Goal: Task Accomplishment & Management: Manage account settings

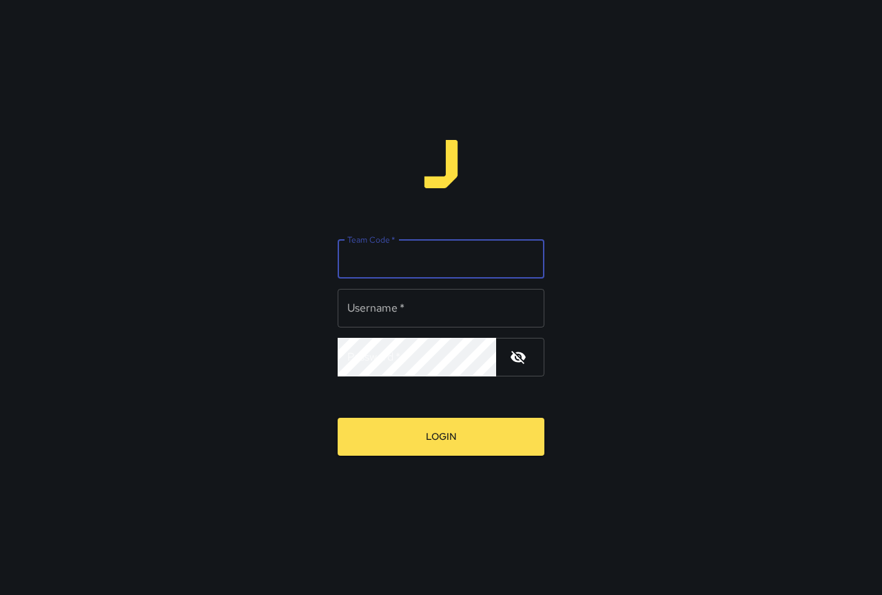
click at [405, 260] on input "Team Code   *" at bounding box center [441, 259] width 207 height 39
type input "*****"
click at [400, 303] on input "Username   *" at bounding box center [441, 308] width 207 height 39
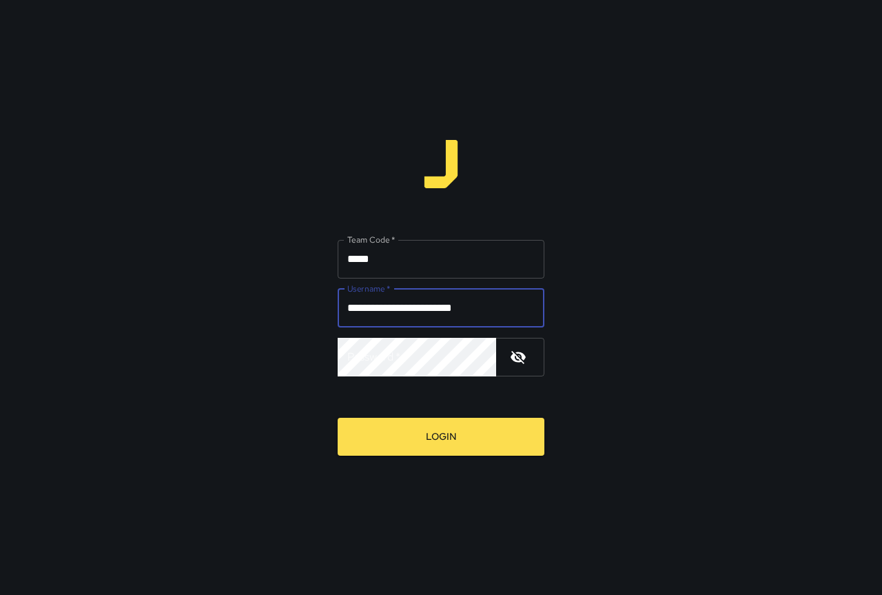
drag, startPoint x: 502, startPoint y: 307, endPoint x: 358, endPoint y: 306, distance: 143.3
click at [358, 306] on input "**********" at bounding box center [441, 308] width 207 height 39
type input "*********"
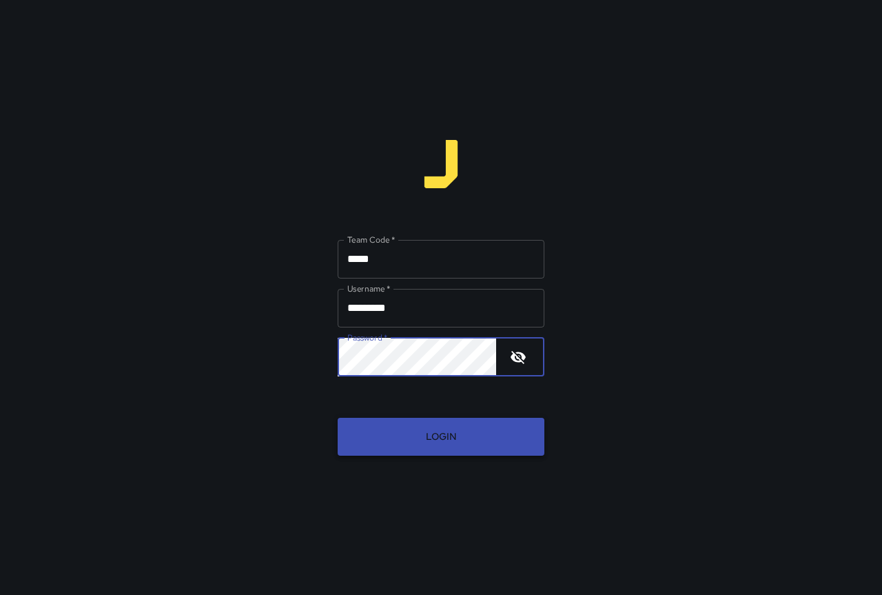
click at [451, 432] on button "Login" at bounding box center [441, 437] width 207 height 38
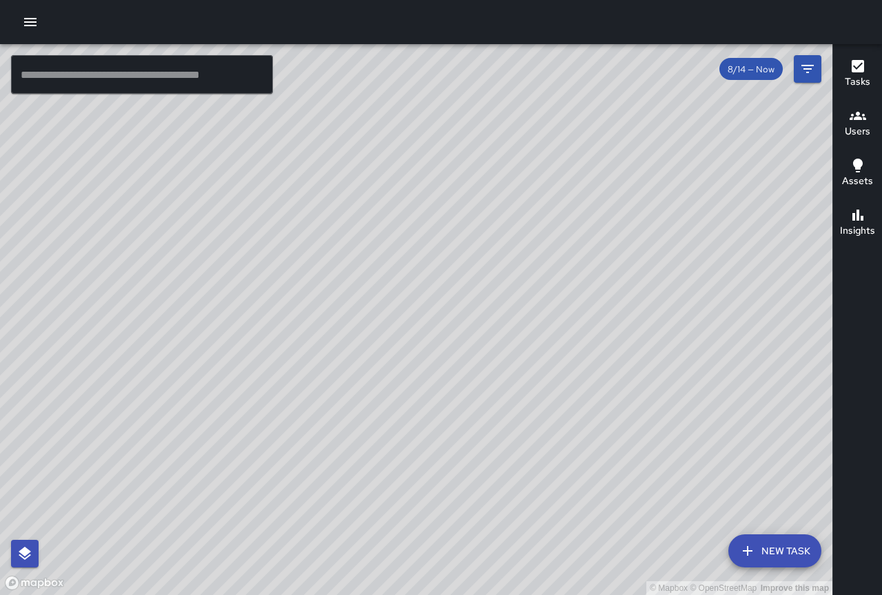
click at [865, 82] on h6 "Tasks" at bounding box center [857, 81] width 25 height 15
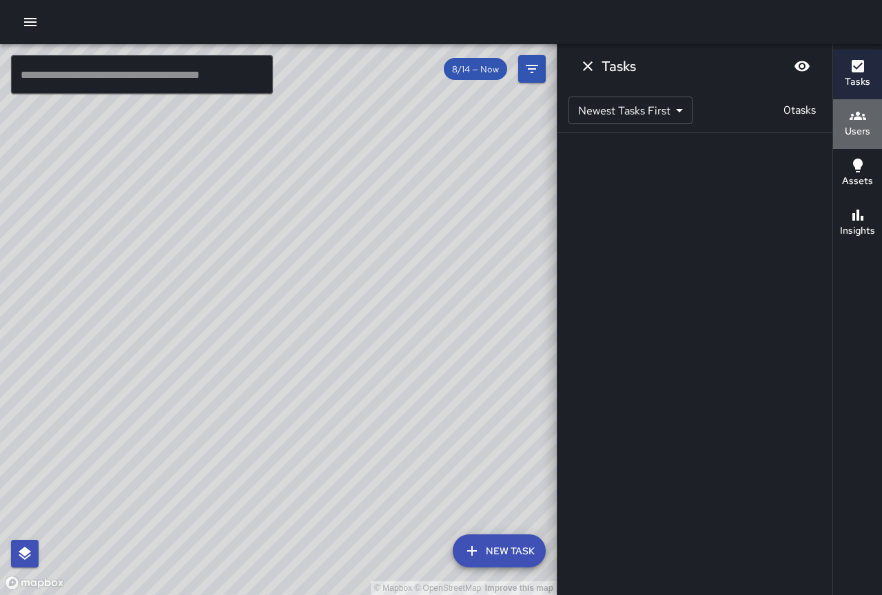
click at [859, 124] on h6 "Users" at bounding box center [857, 131] width 25 height 15
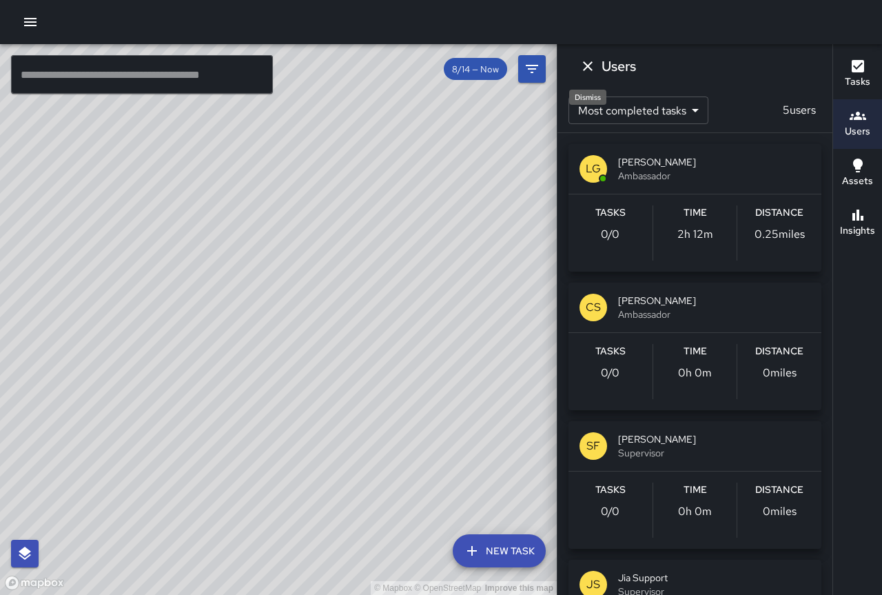
click at [833, 99] on button "Users" at bounding box center [857, 124] width 49 height 50
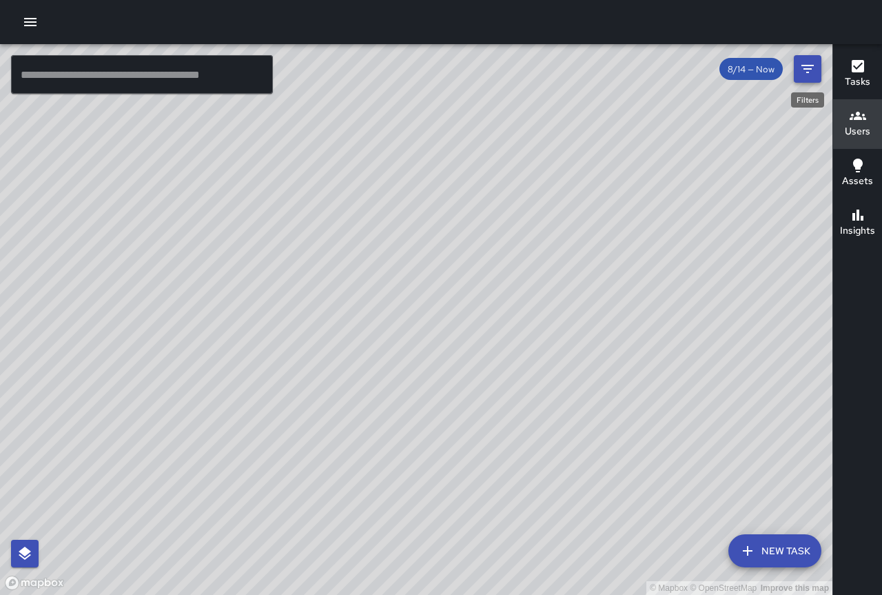
click at [813, 71] on icon "Filters" at bounding box center [807, 69] width 17 height 17
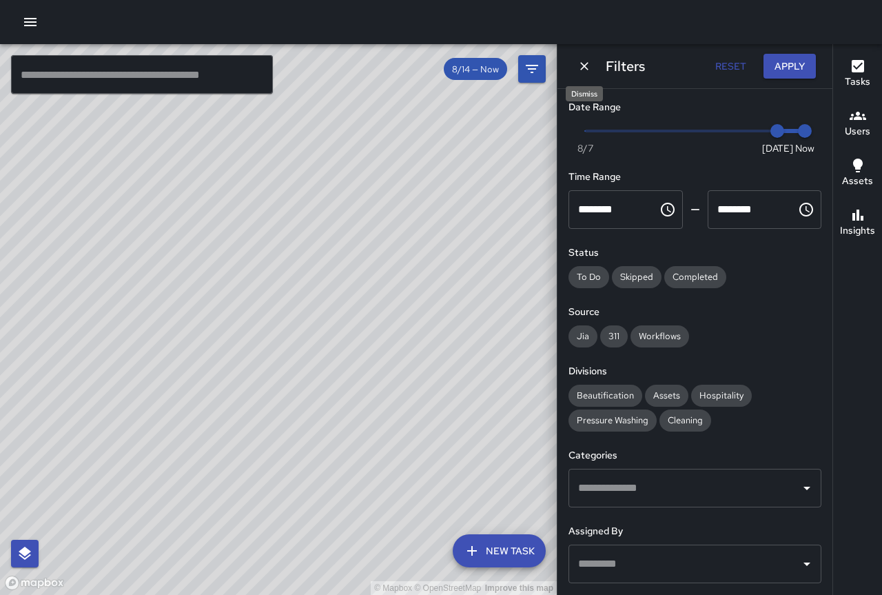
click at [584, 62] on icon "Dismiss" at bounding box center [584, 66] width 14 height 14
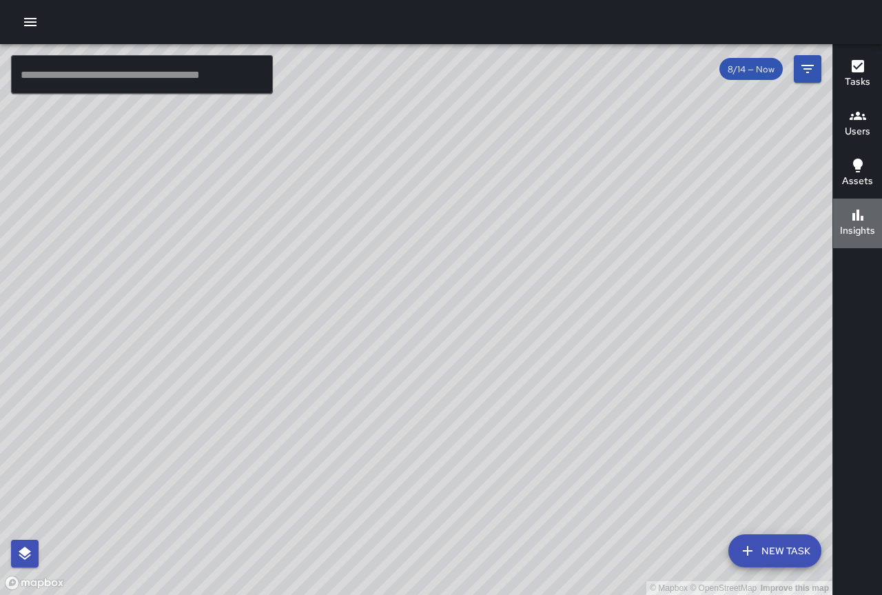
click at [861, 236] on h6 "Insights" at bounding box center [857, 230] width 35 height 15
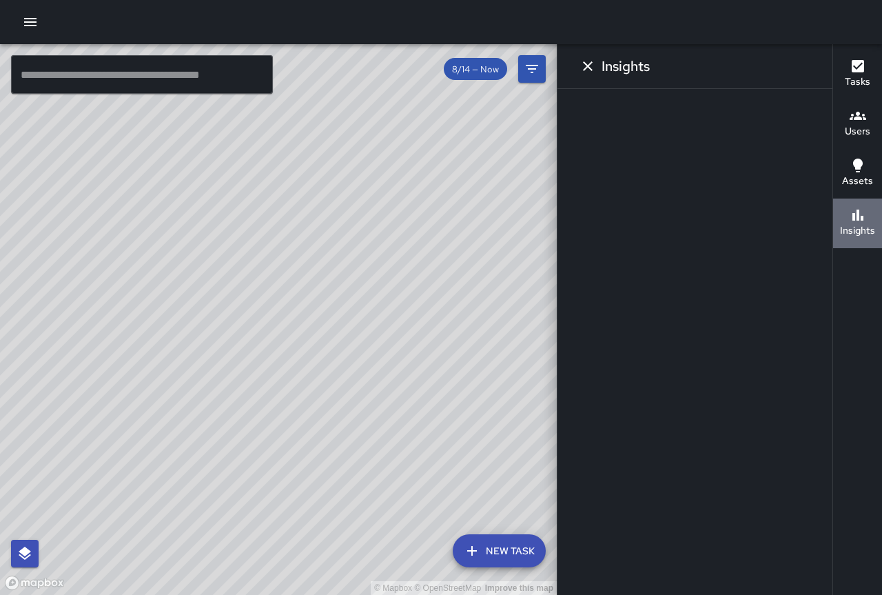
click at [861, 236] on h6 "Insights" at bounding box center [857, 230] width 35 height 15
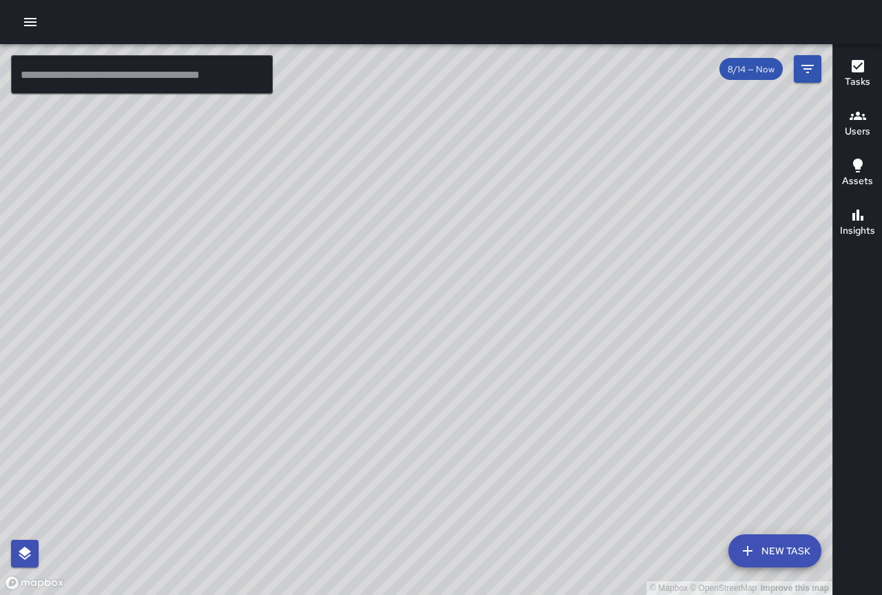
click at [34, 22] on icon "button" at bounding box center [30, 22] width 12 height 8
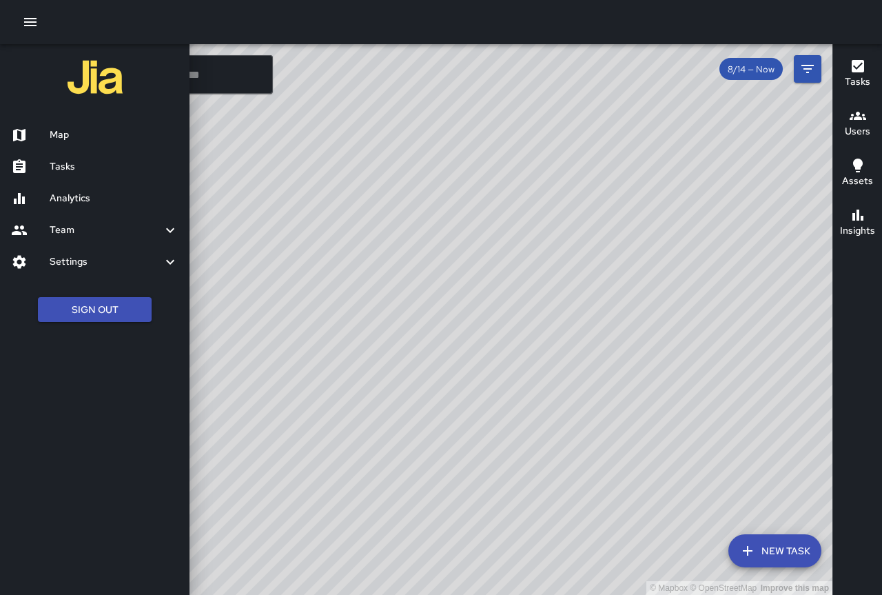
click at [164, 228] on icon at bounding box center [170, 230] width 17 height 17
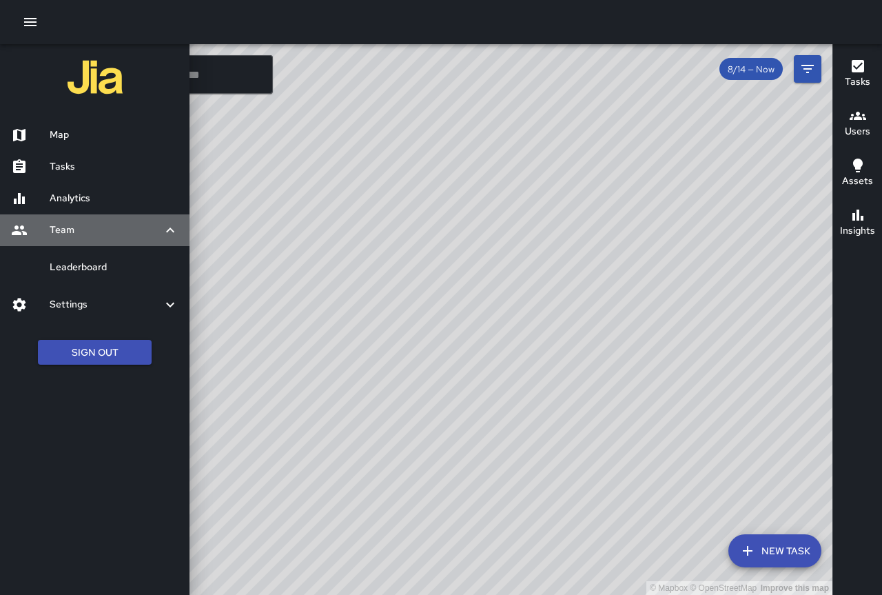
click at [164, 228] on icon at bounding box center [170, 230] width 17 height 17
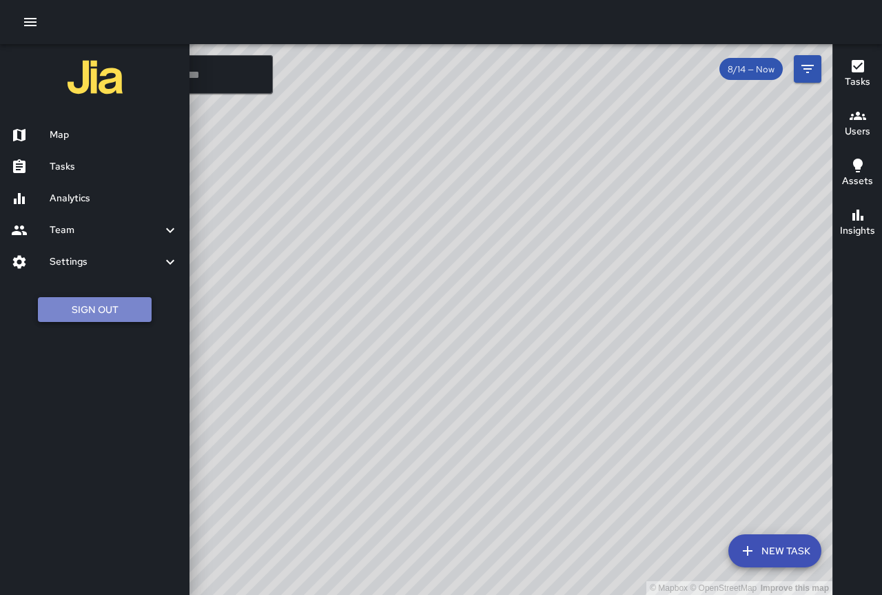
click at [141, 308] on button "Sign Out" at bounding box center [95, 309] width 114 height 25
